Goal: Task Accomplishment & Management: Use online tool/utility

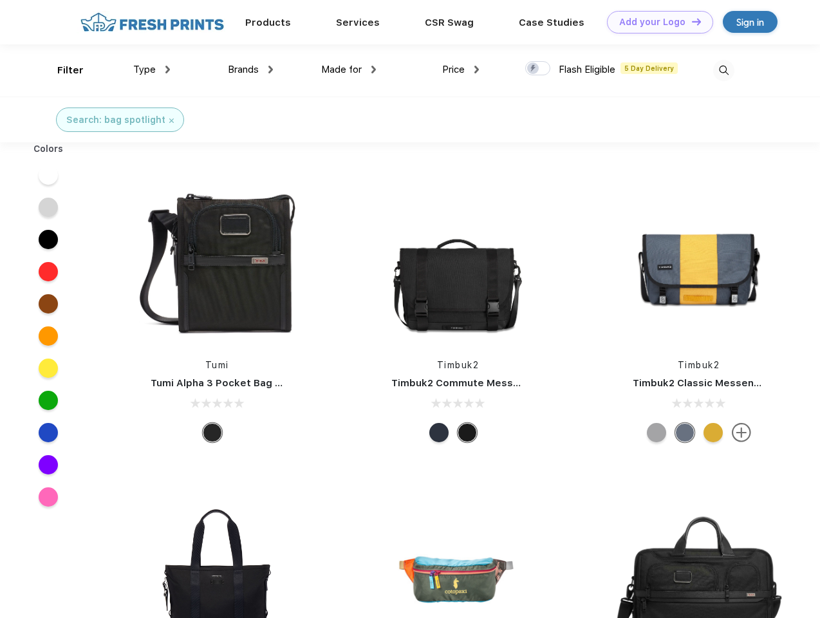
click at [655, 22] on link "Add your Logo Design Tool" at bounding box center [660, 22] width 106 height 23
click at [0, 0] on div "Design Tool" at bounding box center [0, 0] width 0 height 0
click at [690, 21] on link "Add your Logo Design Tool" at bounding box center [660, 22] width 106 height 23
click at [62, 70] on div "Filter" at bounding box center [70, 70] width 26 height 15
click at [152, 69] on span "Type" at bounding box center [144, 70] width 23 height 12
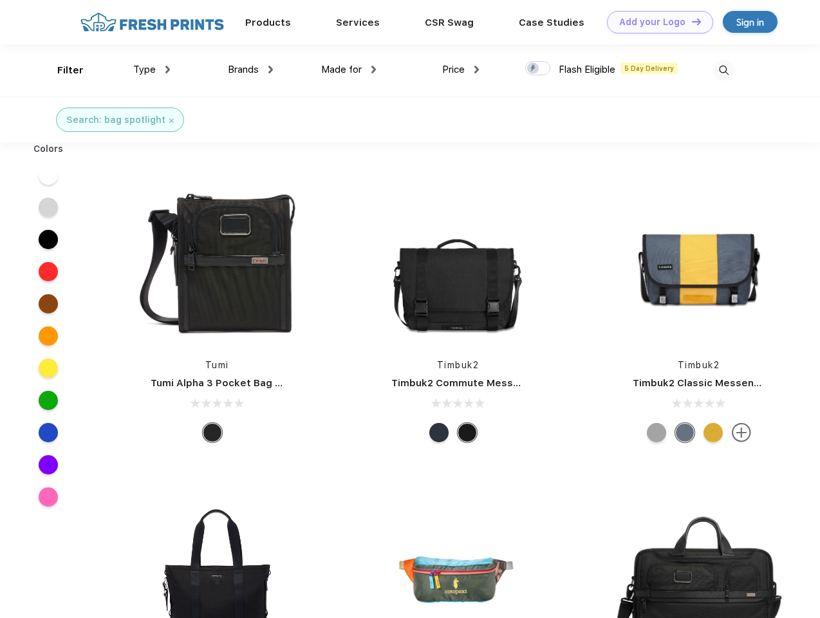
click at [250, 69] on span "Brands" at bounding box center [243, 70] width 31 height 12
click at [349, 69] on span "Made for" at bounding box center [341, 70] width 41 height 12
click at [461, 69] on span "Price" at bounding box center [453, 70] width 23 height 12
click at [538, 69] on div at bounding box center [537, 68] width 25 height 14
click at [533, 69] on input "checkbox" at bounding box center [529, 64] width 8 height 8
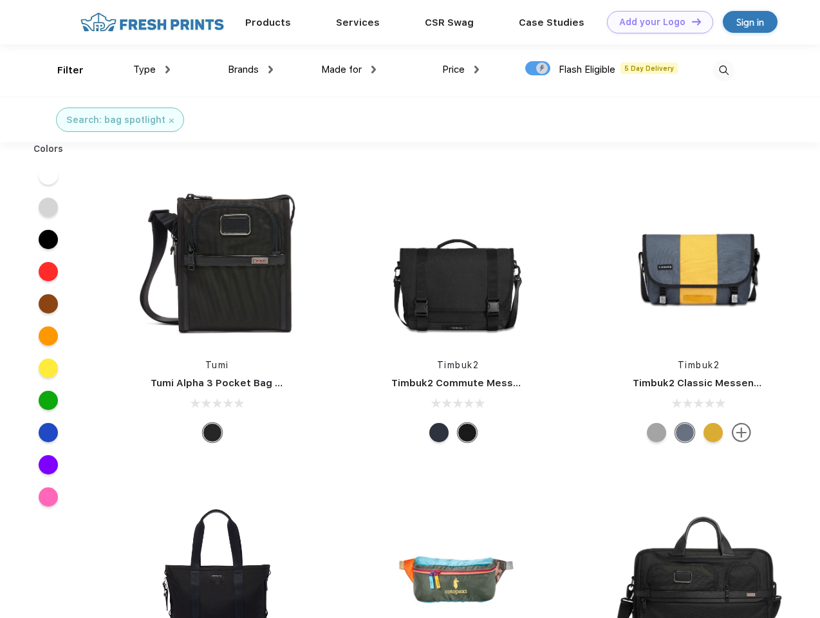
click at [723, 70] on img at bounding box center [723, 70] width 21 height 21
